Goal: Ask a question: Seek information or help from site administrators or community

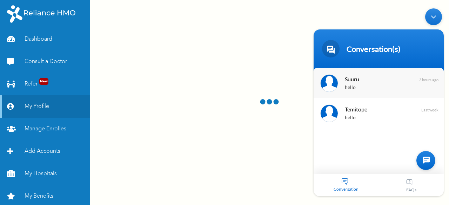
click at [351, 86] on div "hello" at bounding box center [389, 88] width 88 height 8
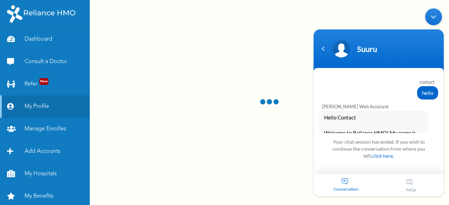
click at [281, 131] on div at bounding box center [269, 102] width 359 height 205
click at [432, 17] on div "Minimize live chat window" at bounding box center [433, 16] width 17 height 17
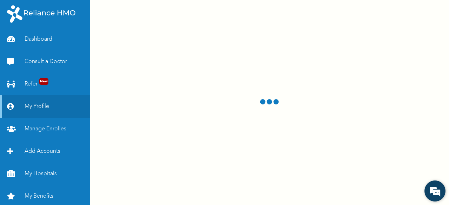
click at [430, 183] on em at bounding box center [434, 191] width 19 height 19
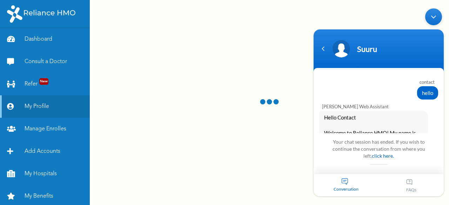
scroll to position [1059, 0]
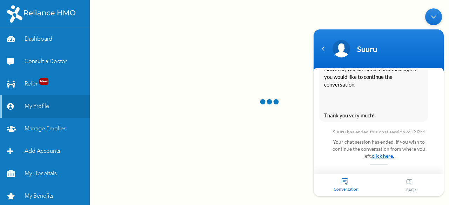
click at [383, 158] on link "click here." at bounding box center [383, 156] width 22 height 6
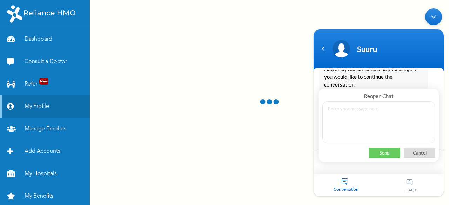
scroll to position [1018, 0]
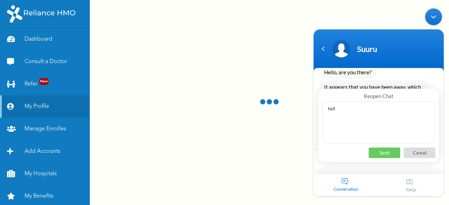
type textarea "hello"
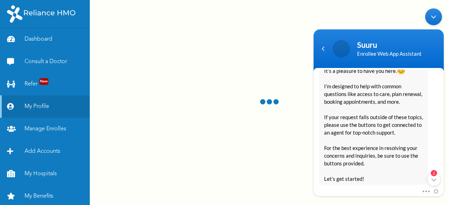
scroll to position [0, 0]
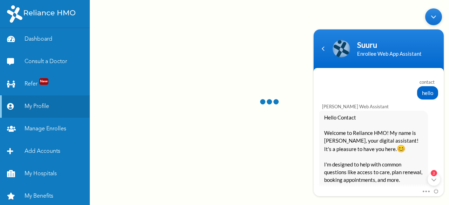
click at [370, 103] on div "[PERSON_NAME] Enrollee Web Assistant Hello Contact Welcome to Reliance HMO! My …" at bounding box center [378, 182] width 130 height 164
click at [423, 179] on div "Hello Contact Welcome to Reliance HMO! My name is [PERSON_NAME], your digital a…" at bounding box center [373, 187] width 109 height 153
click at [437, 180] on div "2" at bounding box center [433, 179] width 13 height 13
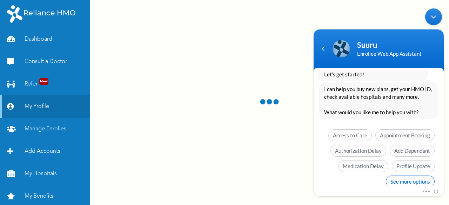
click at [413, 176] on span "See more options" at bounding box center [410, 182] width 49 height 12
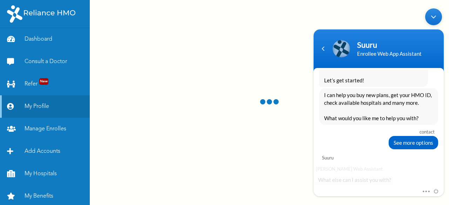
scroll to position [1383, 0]
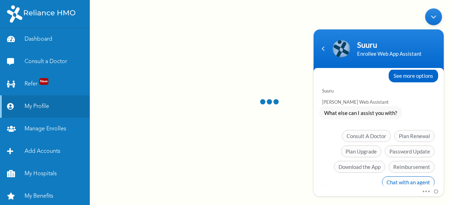
click at [391, 176] on span "Chat with an agent" at bounding box center [408, 182] width 53 height 12
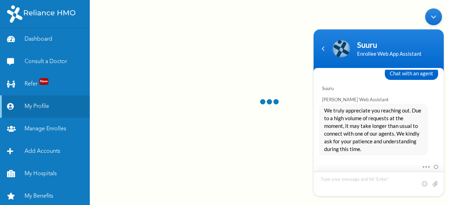
scroll to position [1499, 0]
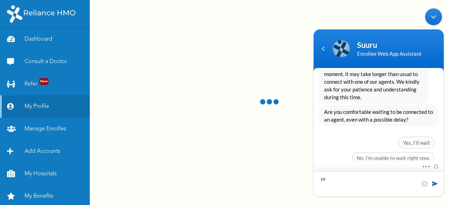
type textarea "y"
click at [414, 122] on div "Are you comfortable waiting to be connected to an agent, even with a possible d…" at bounding box center [378, 136] width 130 height 62
click at [411, 137] on span "Yes, I’ll wait" at bounding box center [416, 143] width 36 height 12
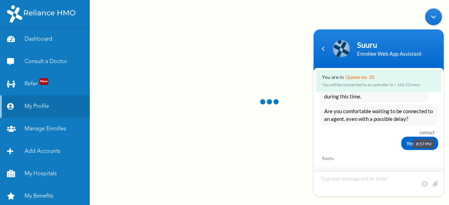
scroll to position [1600, 0]
